Goal: Information Seeking & Learning: Check status

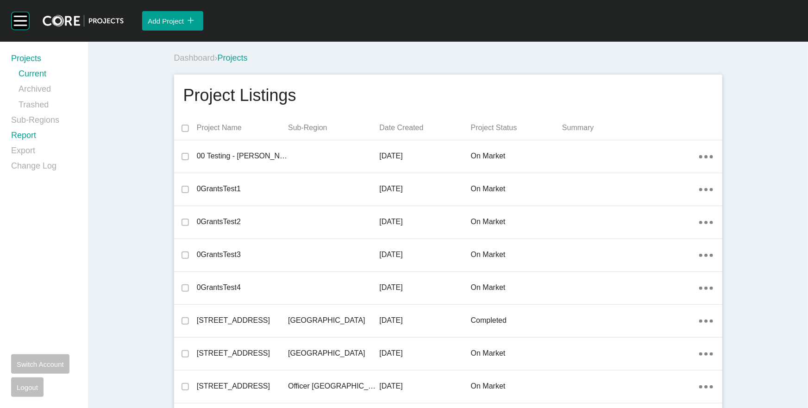
click at [24, 137] on link "Report" at bounding box center [44, 137] width 66 height 15
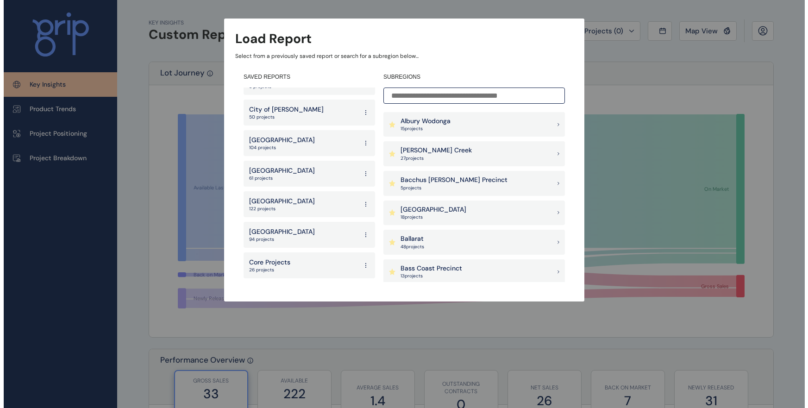
scroll to position [778, 0]
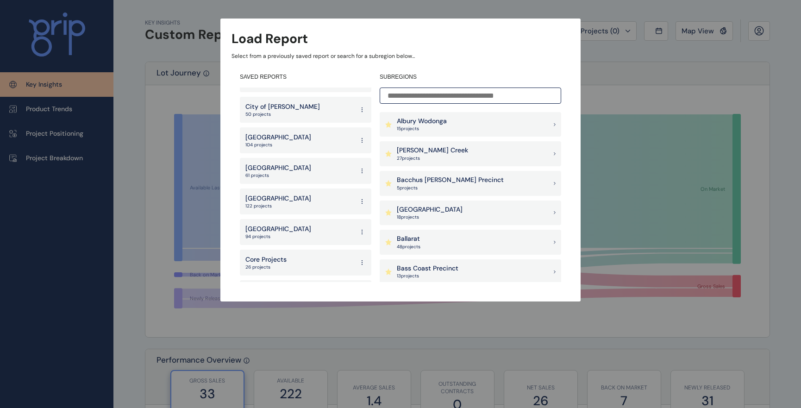
click at [288, 127] on div "North Region 104 projects" at bounding box center [305, 140] width 131 height 26
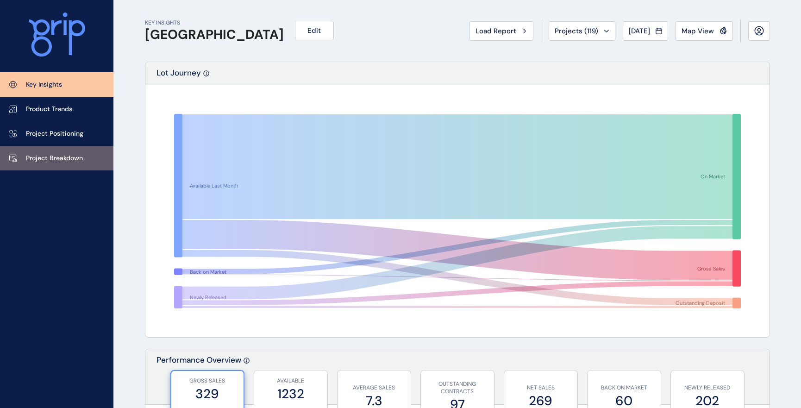
click at [52, 156] on p "Project Breakdown" at bounding box center [54, 158] width 57 height 9
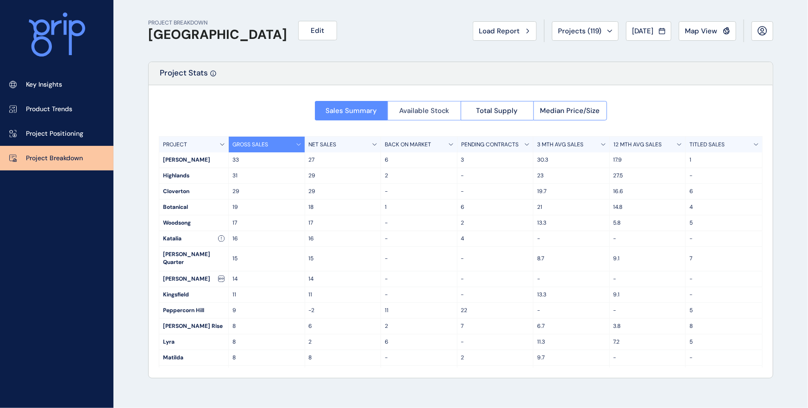
click at [440, 111] on span "Available Stock" at bounding box center [424, 110] width 50 height 9
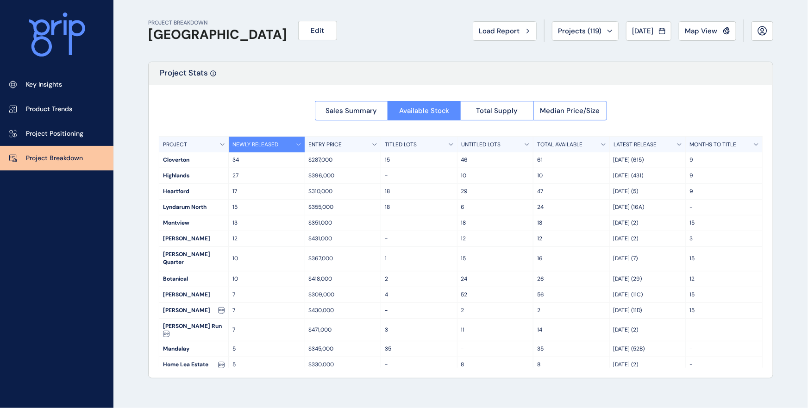
click at [410, 143] on p "TITLED LOTS" at bounding box center [401, 145] width 32 height 8
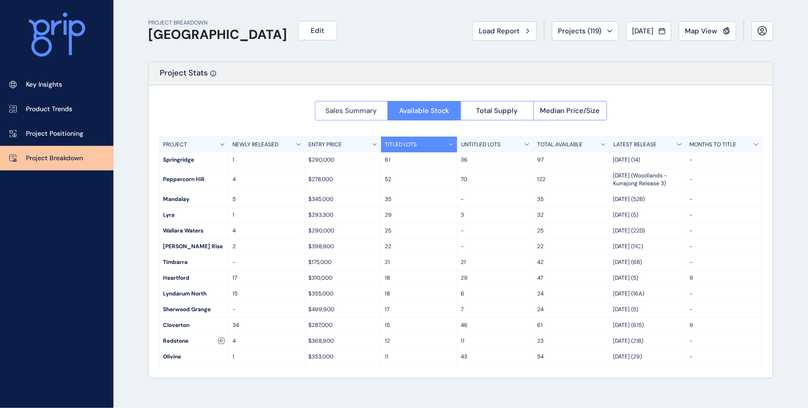
click at [355, 107] on span "Sales Summary" at bounding box center [350, 110] width 51 height 9
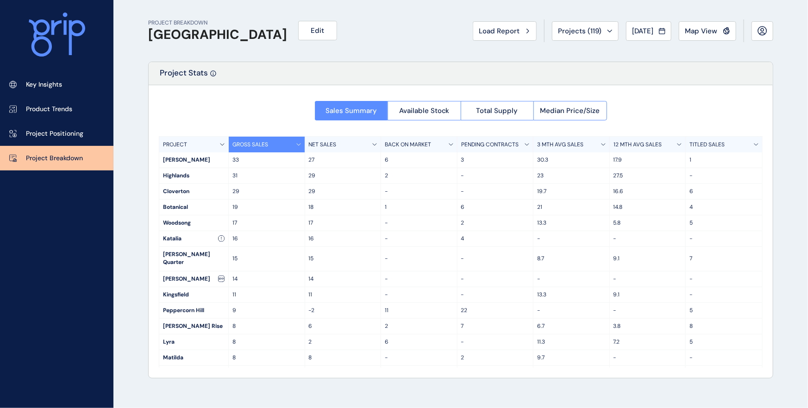
click at [634, 139] on div "12 MTH AVG SALES" at bounding box center [648, 145] width 76 height 16
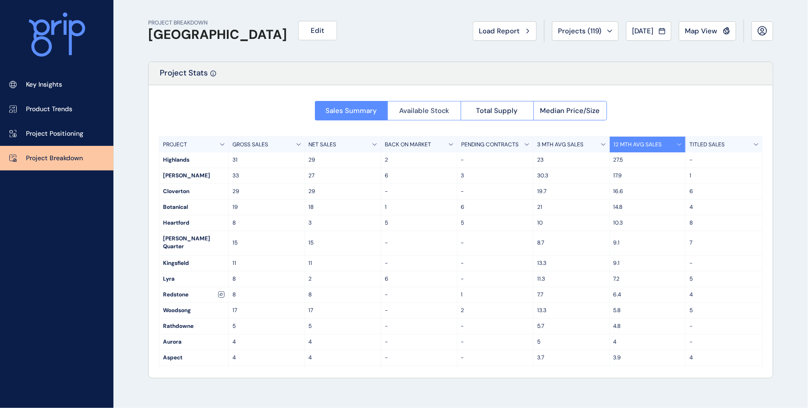
click at [411, 112] on span "Available Stock" at bounding box center [424, 110] width 50 height 9
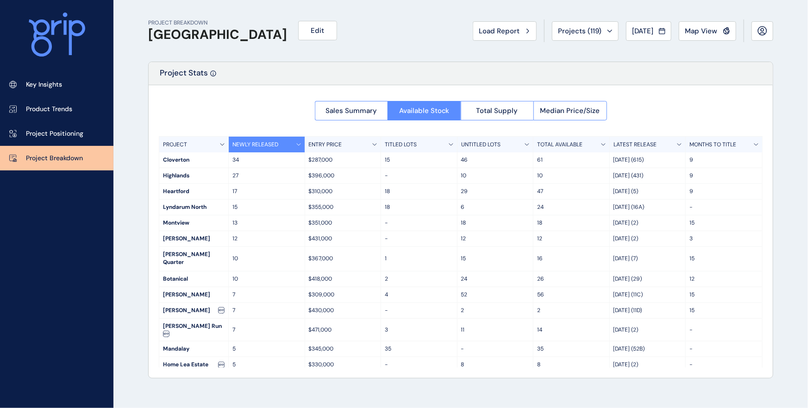
click at [423, 144] on div "TITLED LOTS" at bounding box center [419, 145] width 76 height 16
